Goal: Find specific page/section

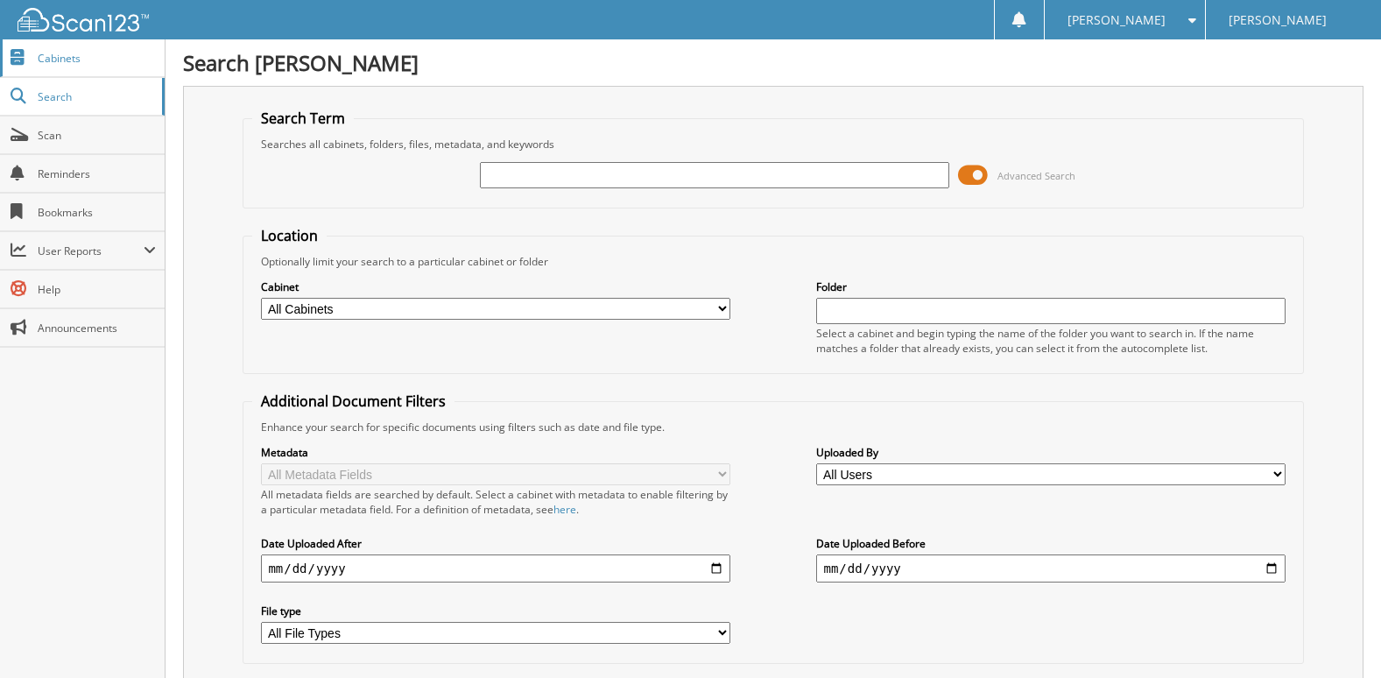
click at [86, 54] on span "Cabinets" at bounding box center [97, 58] width 118 height 15
click at [67, 53] on span "Cabinets" at bounding box center [97, 58] width 118 height 15
